Goal: Task Accomplishment & Management: Manage account settings

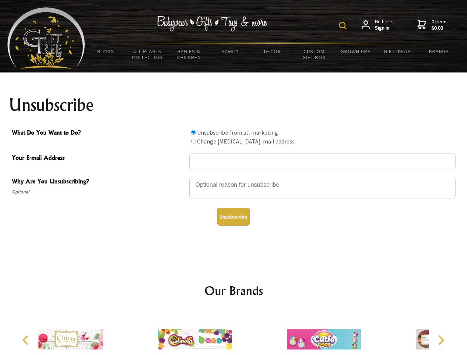
click at [344, 26] on img at bounding box center [342, 25] width 7 height 7
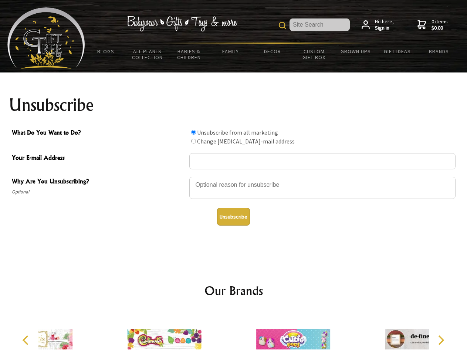
click at [234, 176] on div at bounding box center [322, 189] width 266 height 26
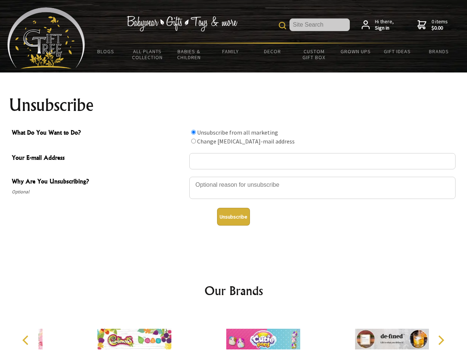
click at [193, 132] on input "What Do You Want to Do?" at bounding box center [193, 132] width 5 height 5
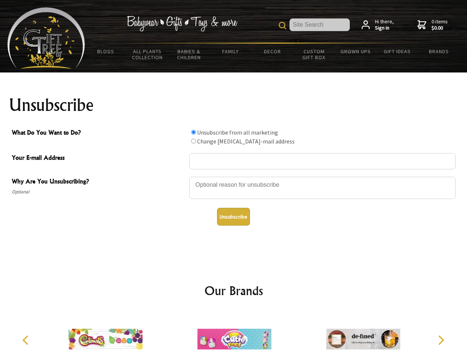
click at [193, 141] on input "What Do You Want to Do?" at bounding box center [193, 141] width 5 height 5
radio input "true"
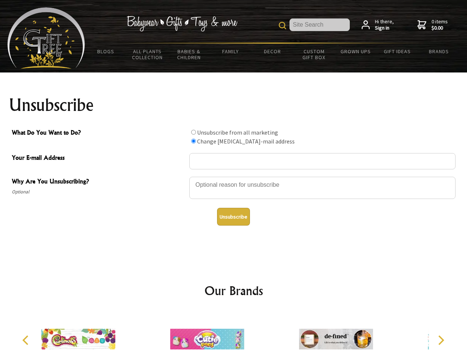
click at [233, 217] on button "Unsubscribe" at bounding box center [233, 217] width 33 height 18
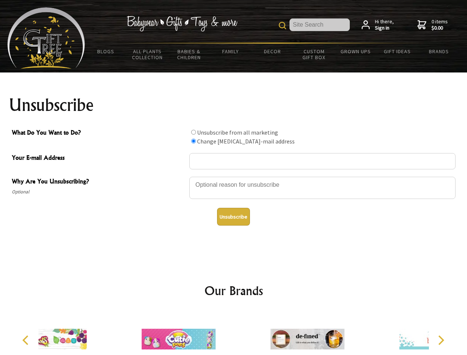
click at [234, 333] on div at bounding box center [178, 340] width 129 height 58
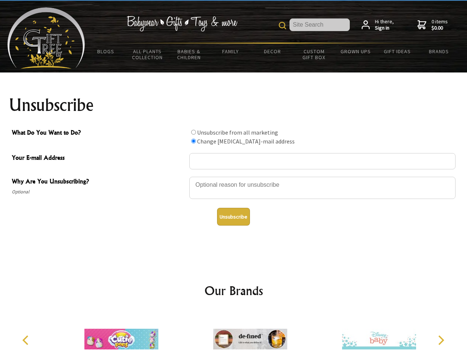
click at [27, 340] on icon "Previous" at bounding box center [26, 340] width 10 height 10
click at [441, 340] on icon "Next" at bounding box center [440, 340] width 10 height 10
